Goal: Task Accomplishment & Management: Use online tool/utility

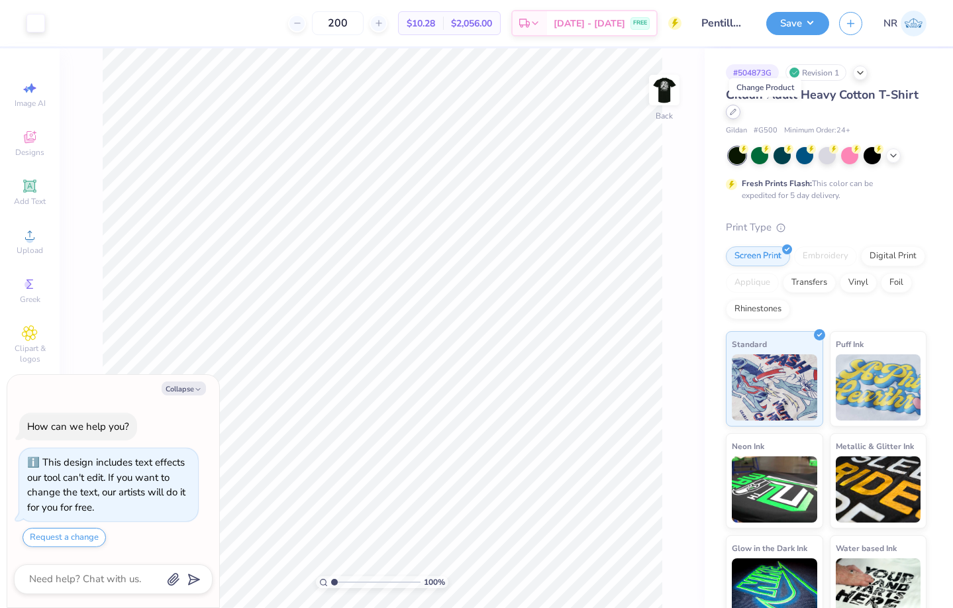
click at [741, 113] on div at bounding box center [733, 112] width 15 height 15
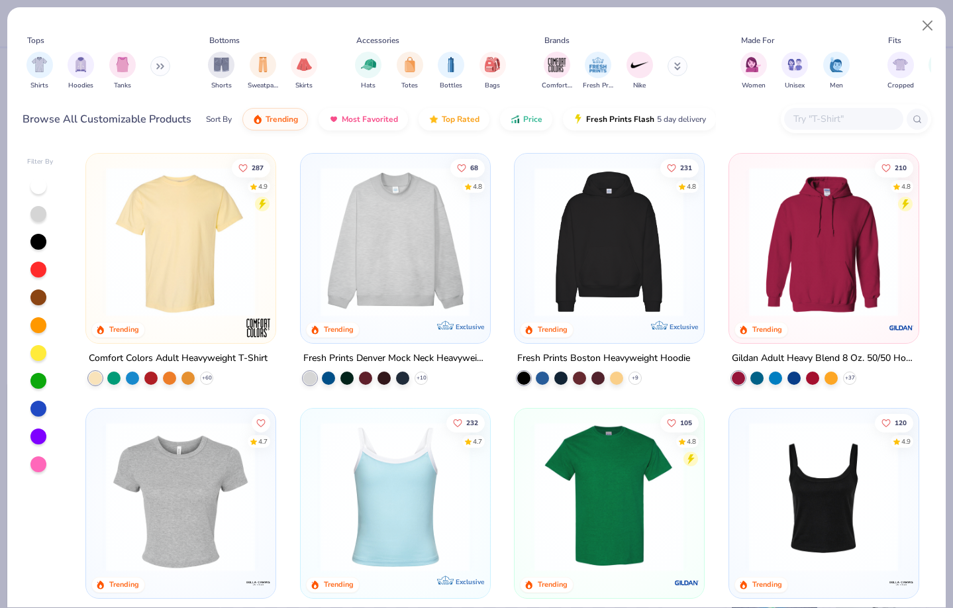
type textarea "x"
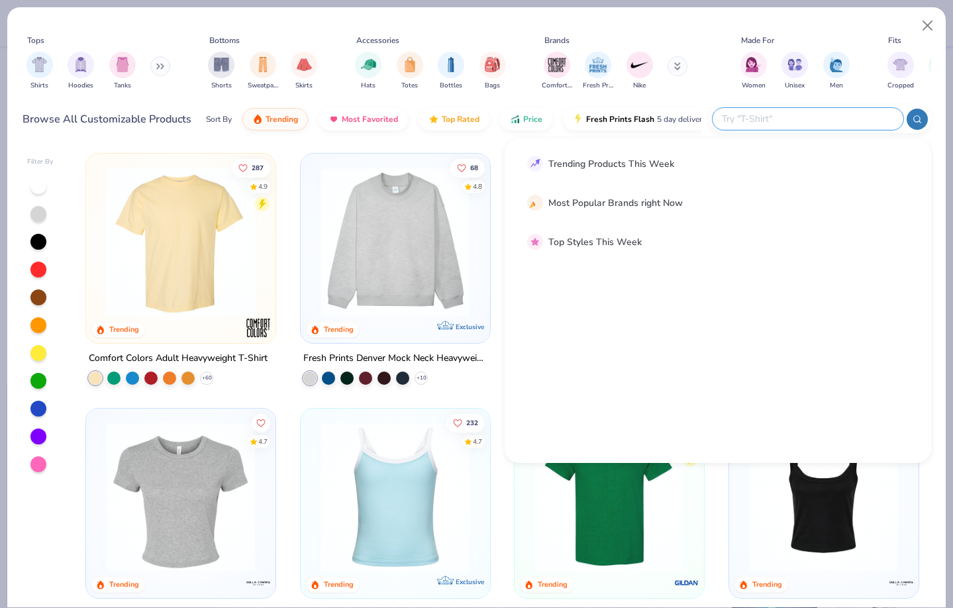
click at [814, 121] on input "text" at bounding box center [808, 118] width 174 height 15
type input "tultex 202"
click at [567, 186] on img at bounding box center [568, 188] width 41 height 41
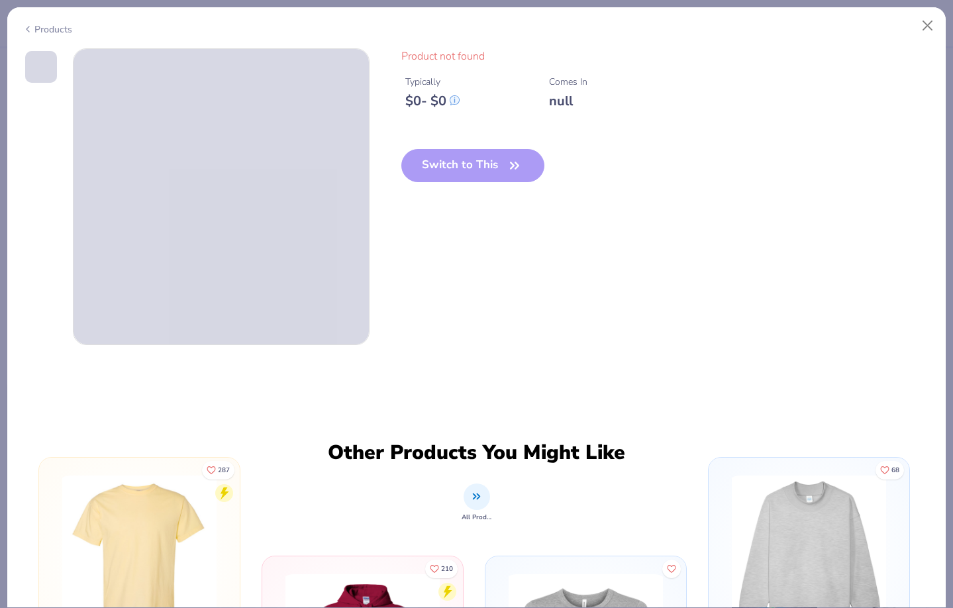
click at [47, 27] on div "Products" at bounding box center [48, 30] width 50 height 14
type textarea "x"
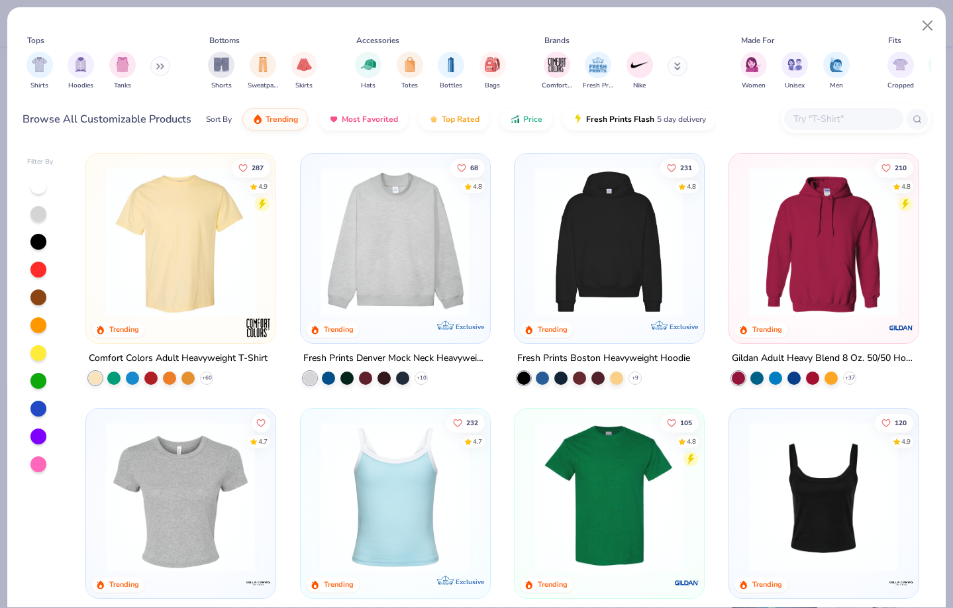
click at [815, 116] on input "text" at bounding box center [843, 118] width 102 height 15
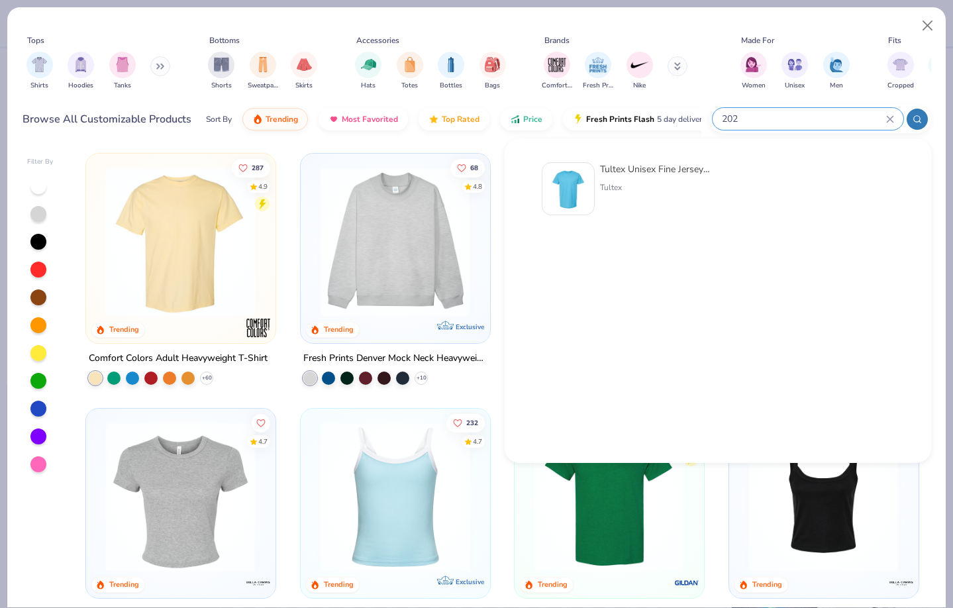
type input "202"
click at [584, 188] on img at bounding box center [568, 188] width 41 height 41
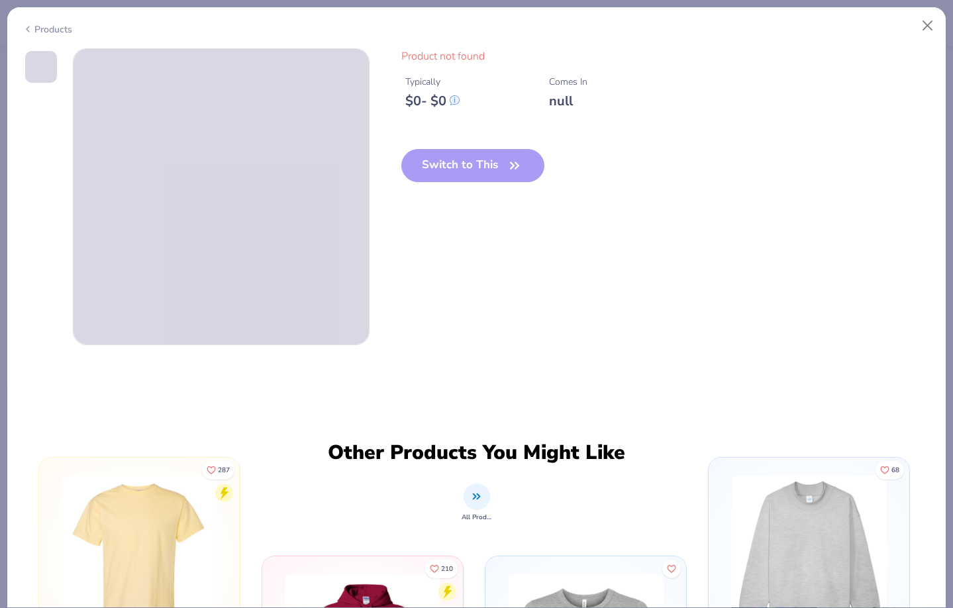
click at [454, 174] on div "Switch to This" at bounding box center [474, 176] width 144 height 54
click at [930, 20] on button "Close" at bounding box center [928, 25] width 25 height 25
type textarea "x"
